Goal: Find specific page/section

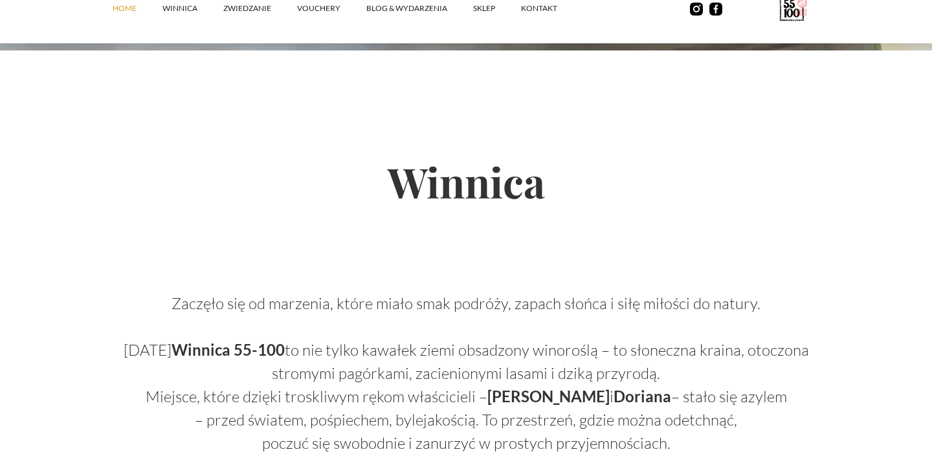
scroll to position [570, 0]
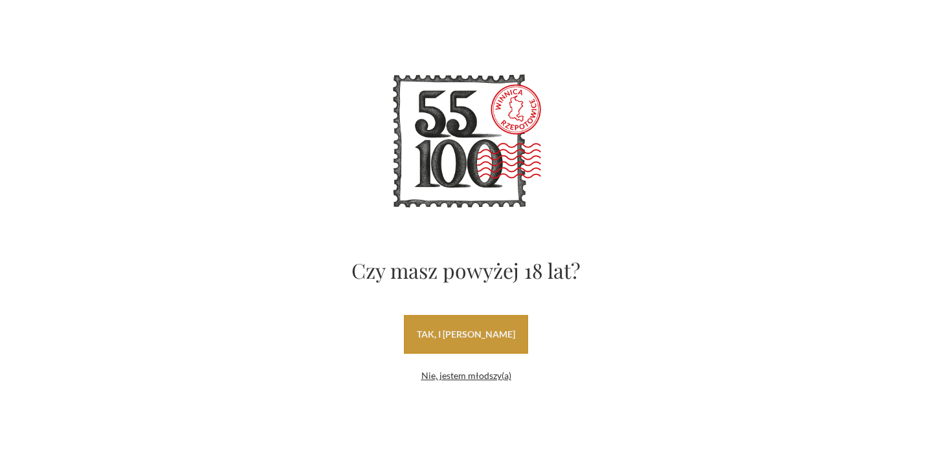
click at [457, 331] on link "tak, i uwielbiam wino" at bounding box center [466, 334] width 124 height 39
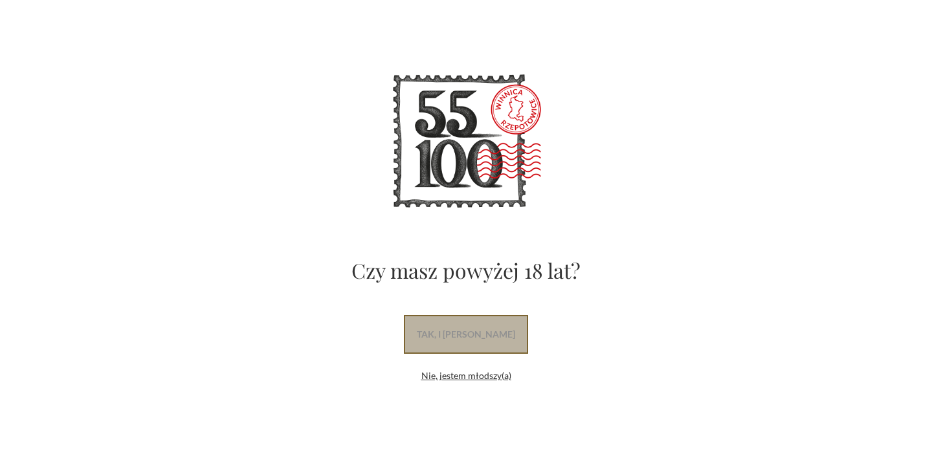
click at [467, 327] on link "tak, i uwielbiam wino" at bounding box center [466, 334] width 124 height 39
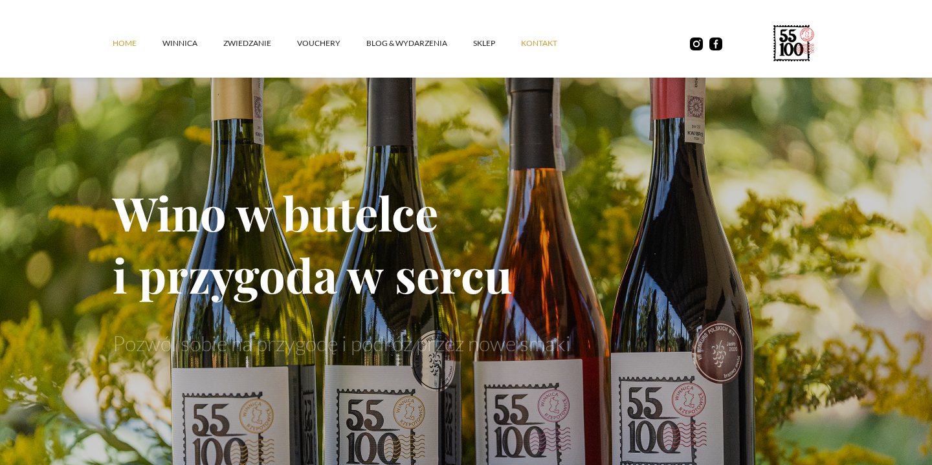
click at [541, 41] on link "kontakt" at bounding box center [552, 43] width 62 height 39
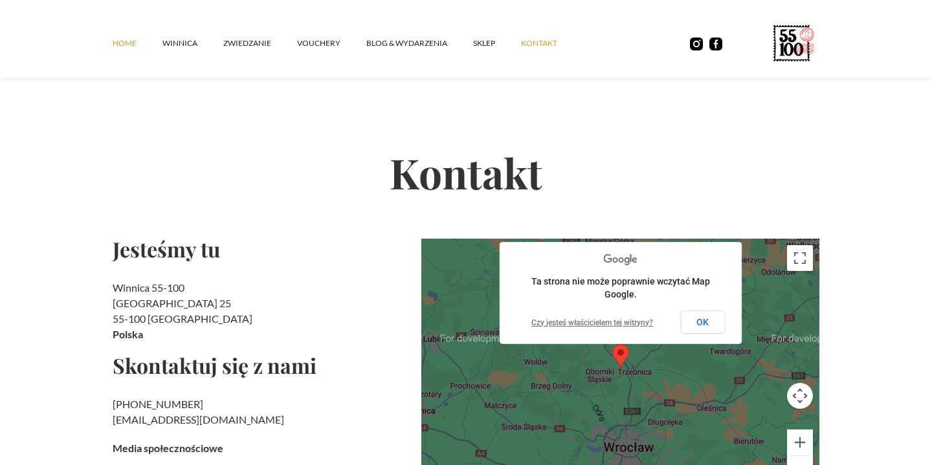
click at [131, 41] on link "Home" at bounding box center [138, 43] width 50 height 39
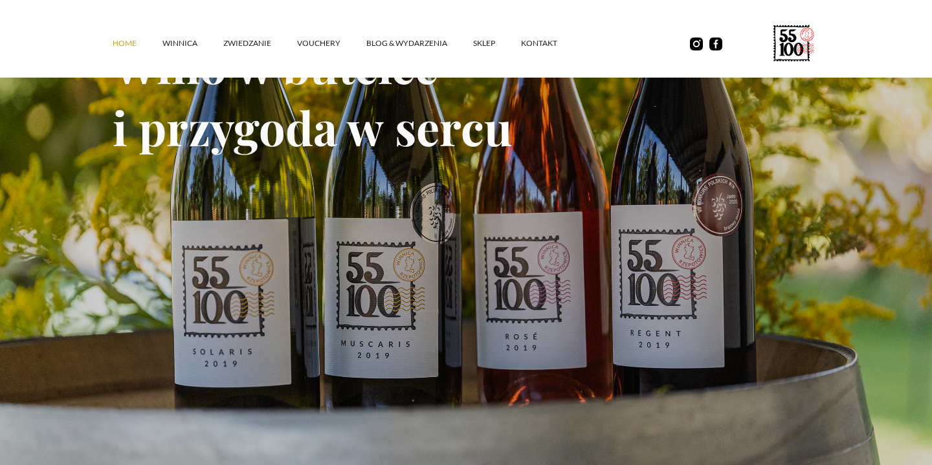
scroll to position [180, 0]
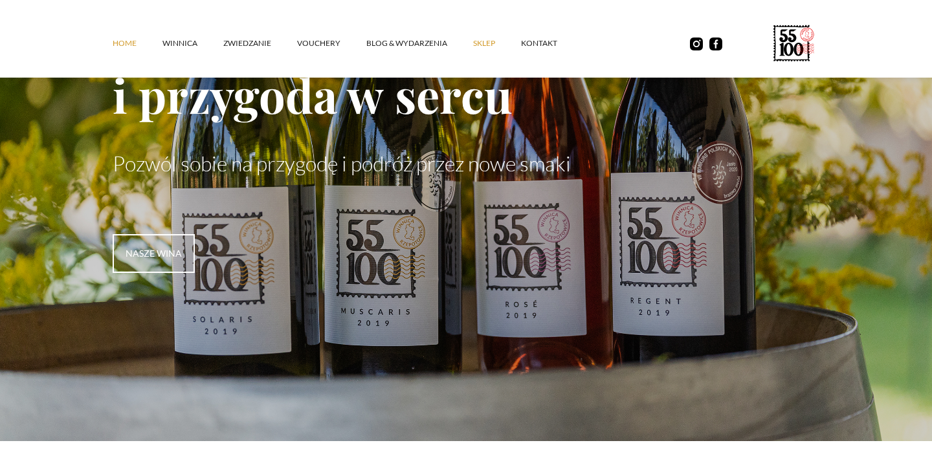
click at [483, 38] on link "SKLEP" at bounding box center [497, 43] width 48 height 39
